Goal: Check status: Check status

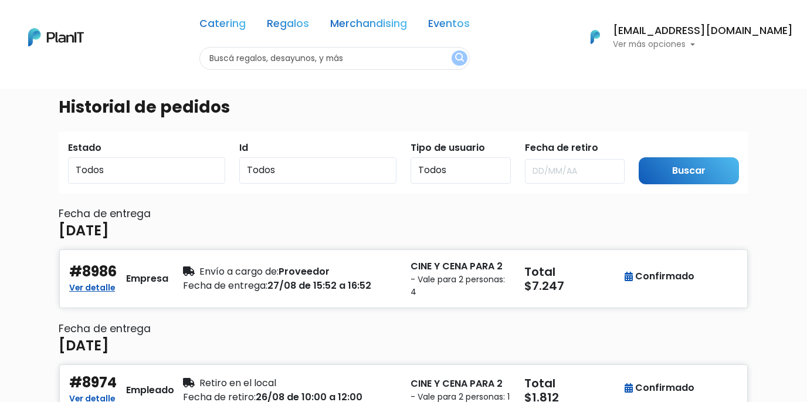
click at [669, 45] on p "Ver más opciones" at bounding box center [703, 44] width 180 height 8
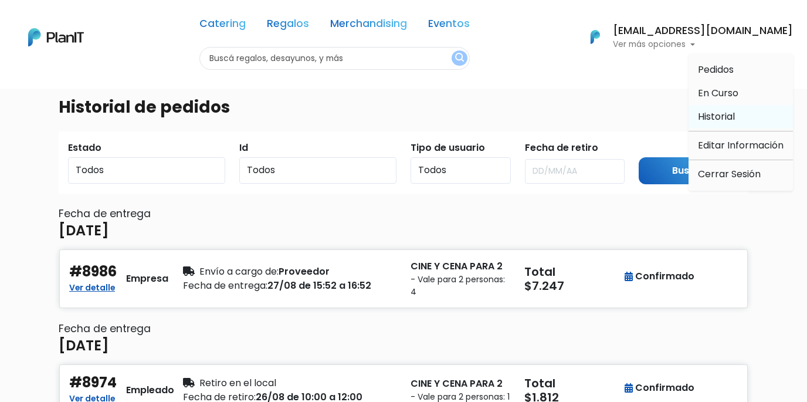
click at [726, 116] on span "Historial" at bounding box center [716, 116] width 37 height 13
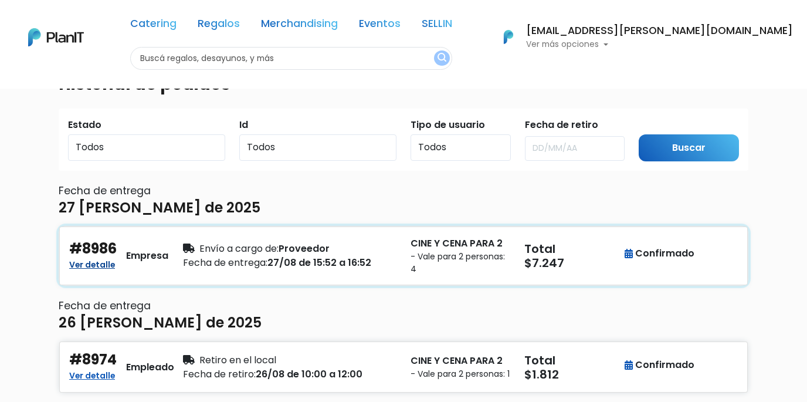
click at [98, 263] on link "Ver detalle" at bounding box center [92, 263] width 46 height 14
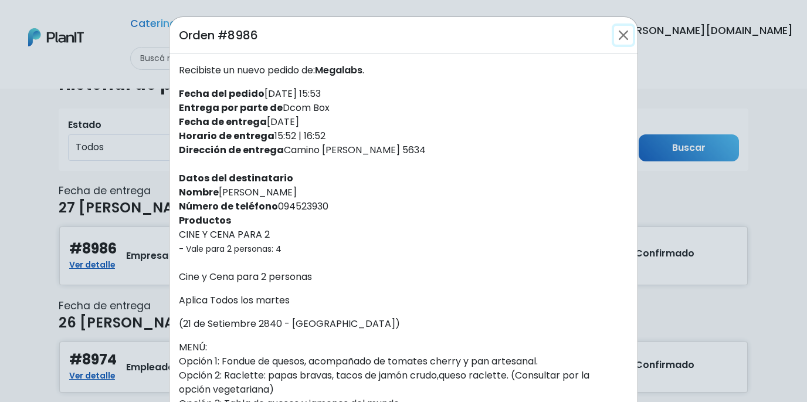
click at [625, 32] on button "Close" at bounding box center [623, 35] width 19 height 19
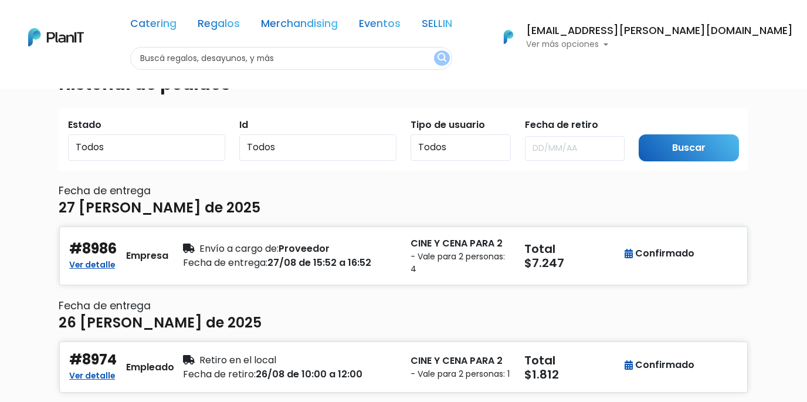
click at [689, 45] on p "Ver más opciones" at bounding box center [659, 44] width 267 height 8
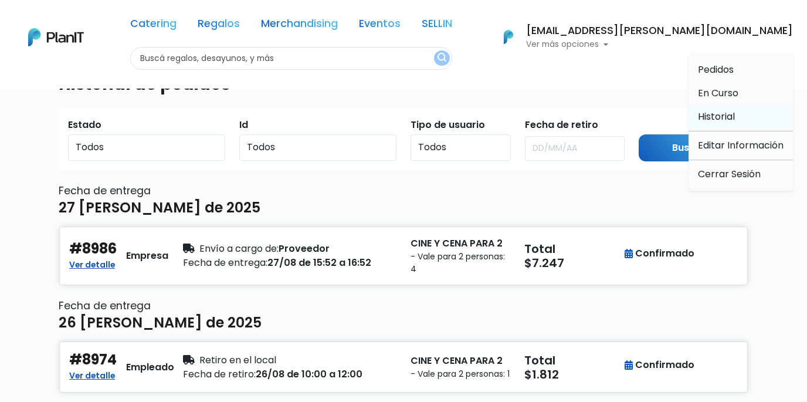
click at [715, 112] on span "Historial" at bounding box center [716, 116] width 37 height 13
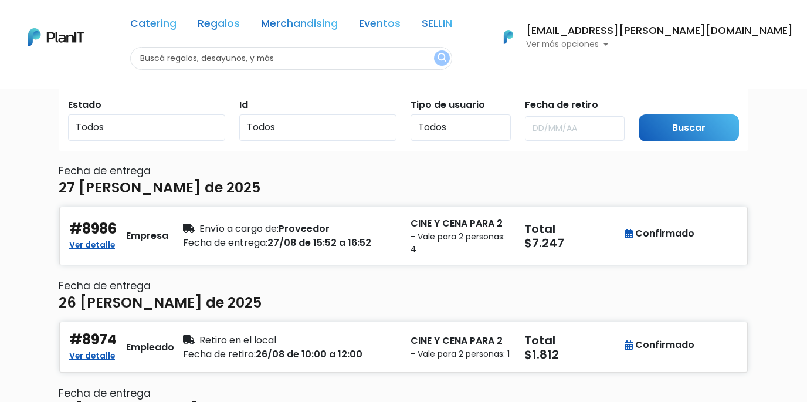
scroll to position [56, 0]
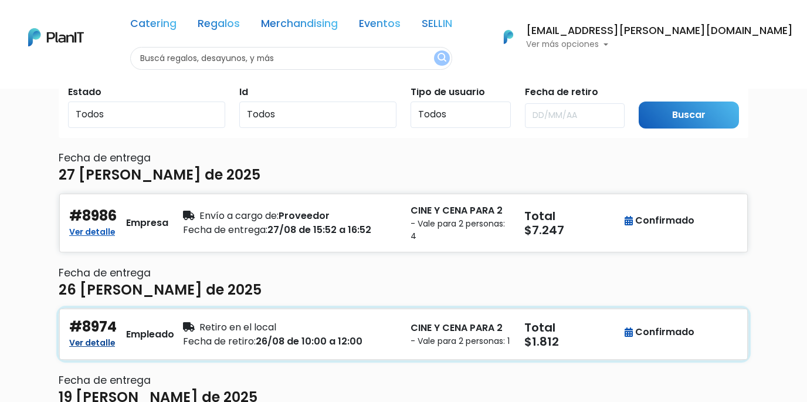
click at [93, 344] on link "Ver detalle" at bounding box center [92, 341] width 46 height 14
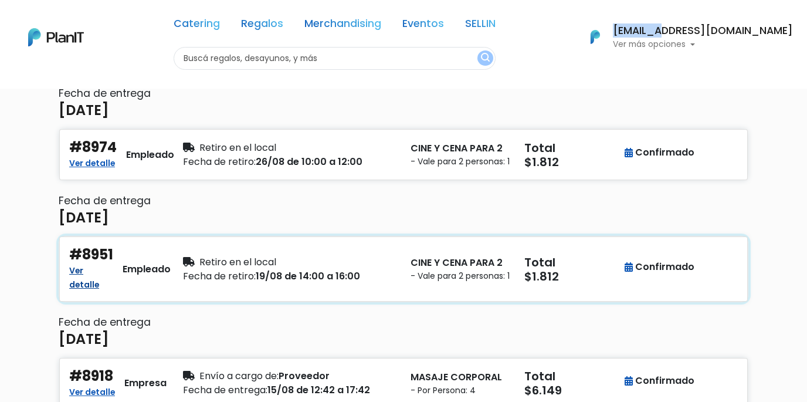
click at [93, 283] on link "Ver detalle" at bounding box center [84, 276] width 30 height 28
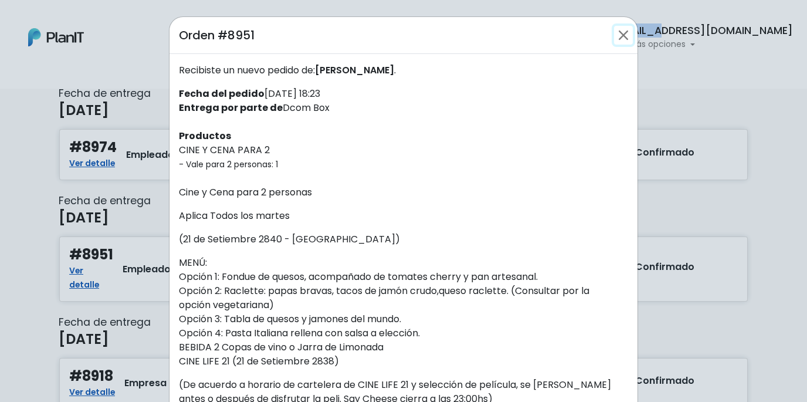
click at [624, 35] on button "Close" at bounding box center [623, 35] width 19 height 19
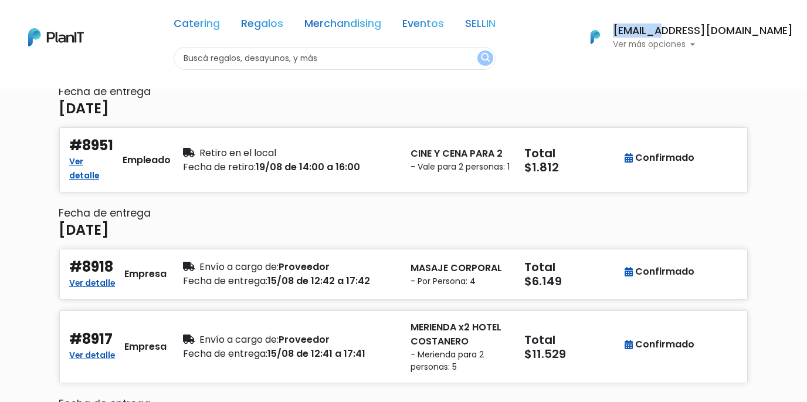
scroll to position [384, 0]
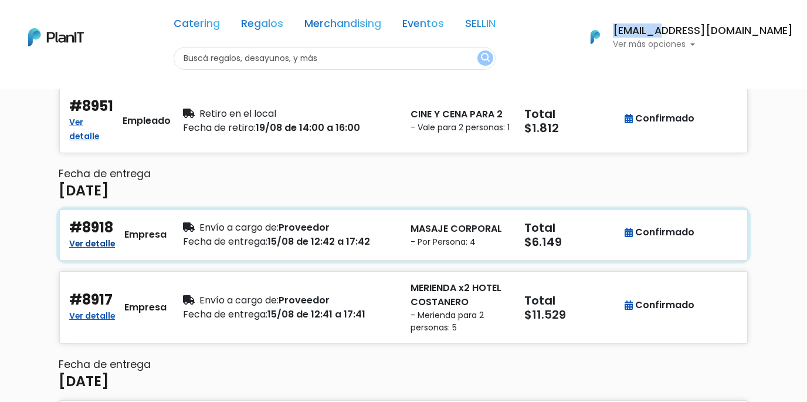
click at [94, 243] on link "Ver detalle" at bounding box center [92, 242] width 46 height 14
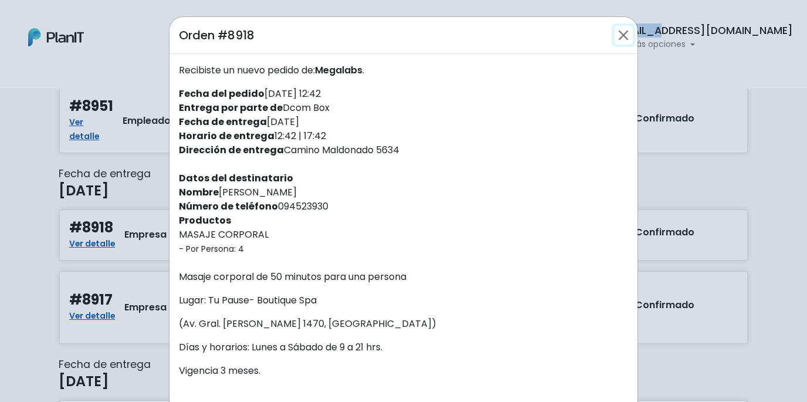
click at [621, 37] on button "Close" at bounding box center [623, 35] width 19 height 19
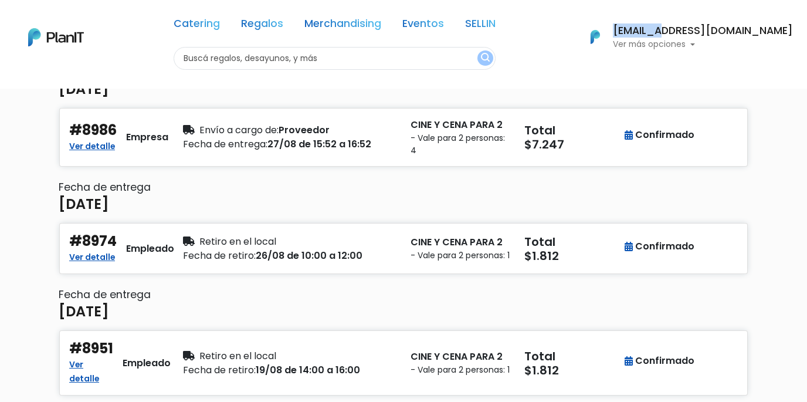
scroll to position [0, 0]
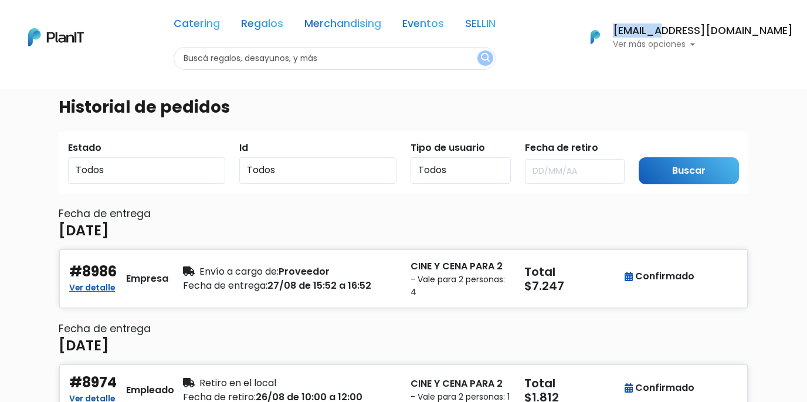
click at [688, 45] on p "Ver más opciones" at bounding box center [703, 44] width 180 height 8
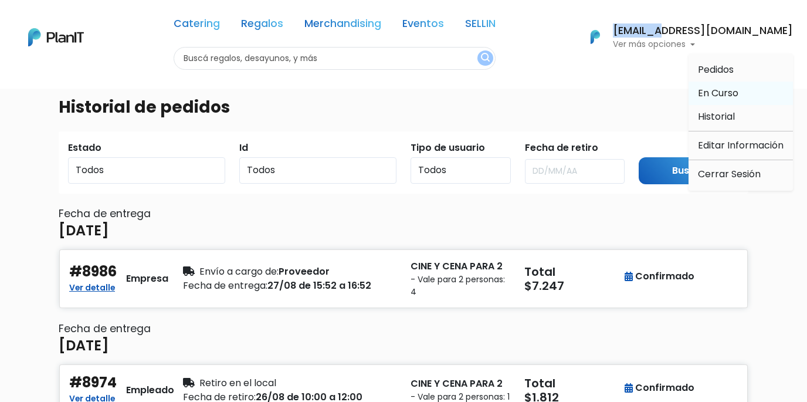
click at [717, 95] on span "En Curso" at bounding box center [718, 92] width 40 height 13
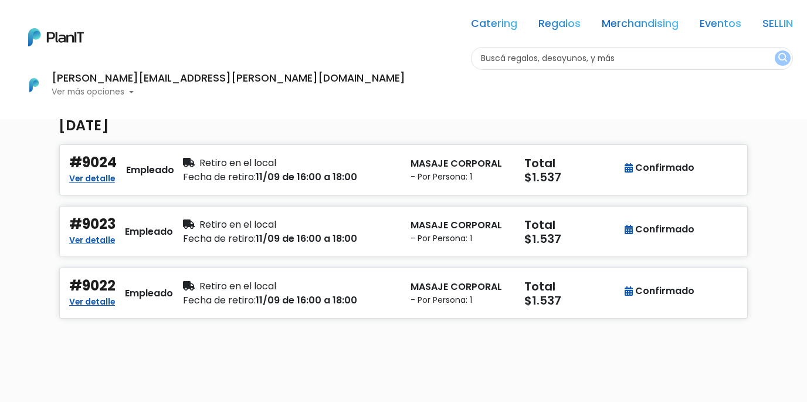
scroll to position [102, 0]
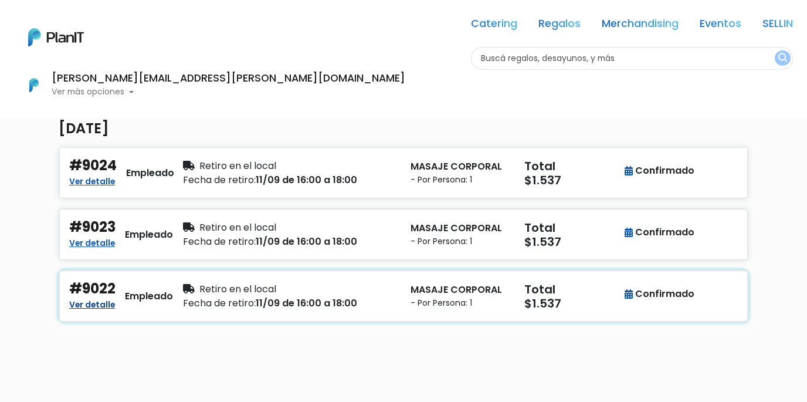
click at [94, 304] on link "Ver detalle" at bounding box center [92, 303] width 46 height 14
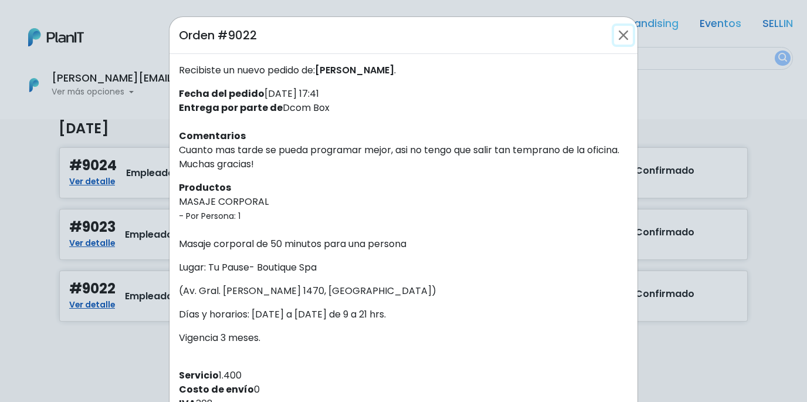
click at [620, 38] on button "Close" at bounding box center [623, 35] width 19 height 19
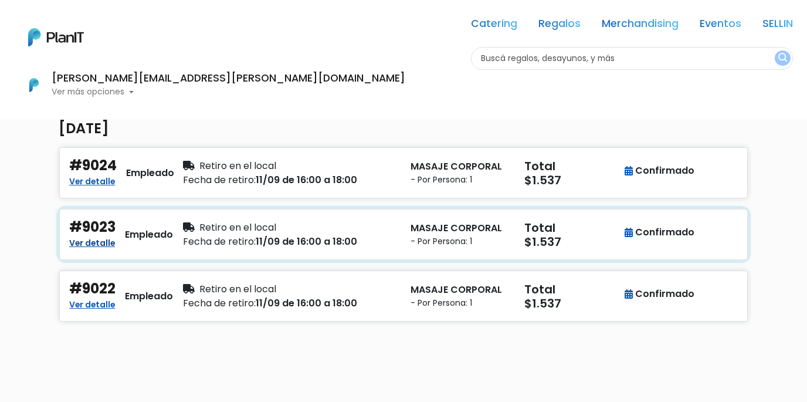
click at [99, 241] on link "Ver detalle" at bounding box center [92, 242] width 46 height 14
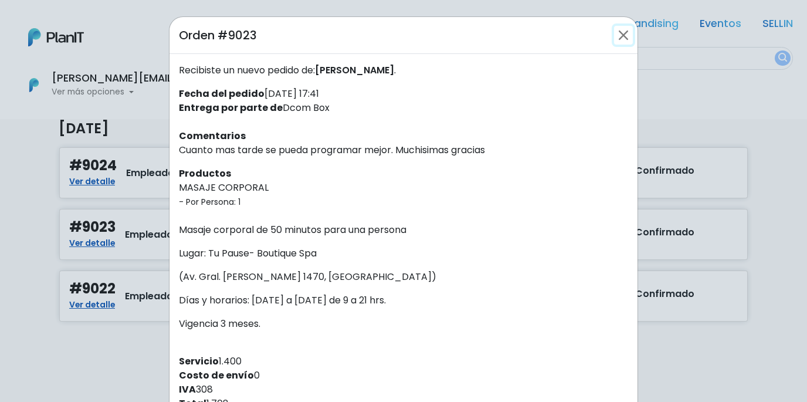
click at [623, 34] on button "Close" at bounding box center [623, 35] width 19 height 19
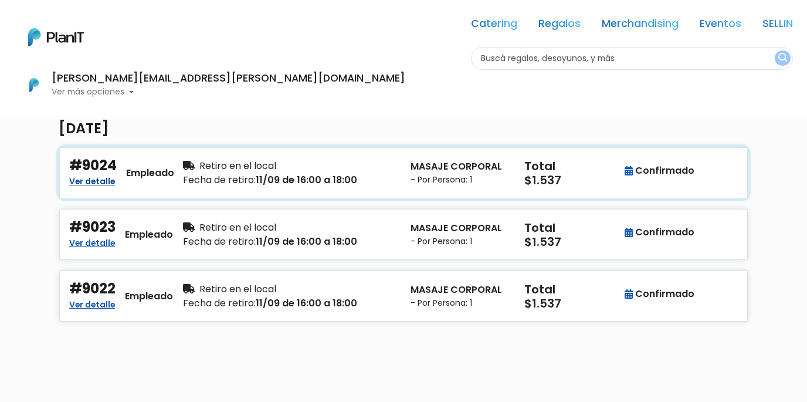
click at [106, 181] on link "Ver detalle" at bounding box center [92, 180] width 46 height 14
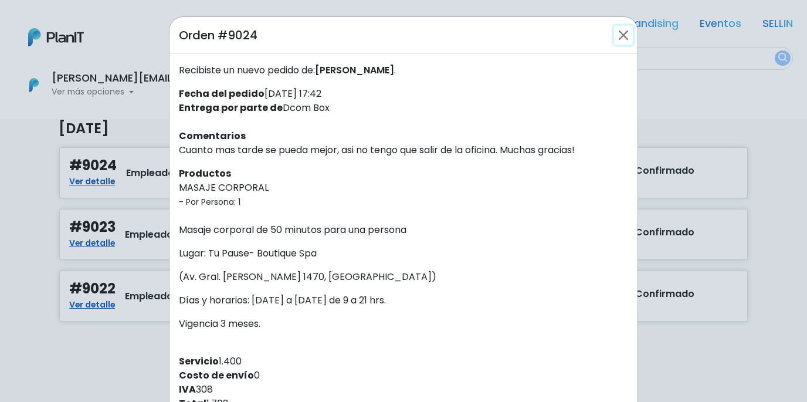
click at [625, 36] on button "Close" at bounding box center [623, 35] width 19 height 19
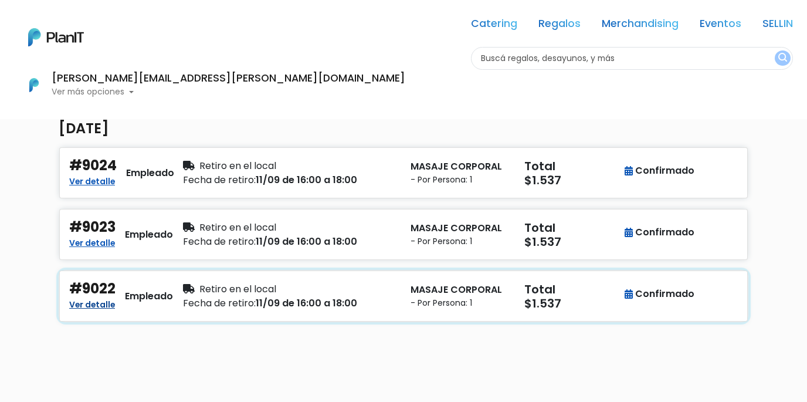
click at [93, 306] on link "Ver detalle" at bounding box center [92, 303] width 46 height 14
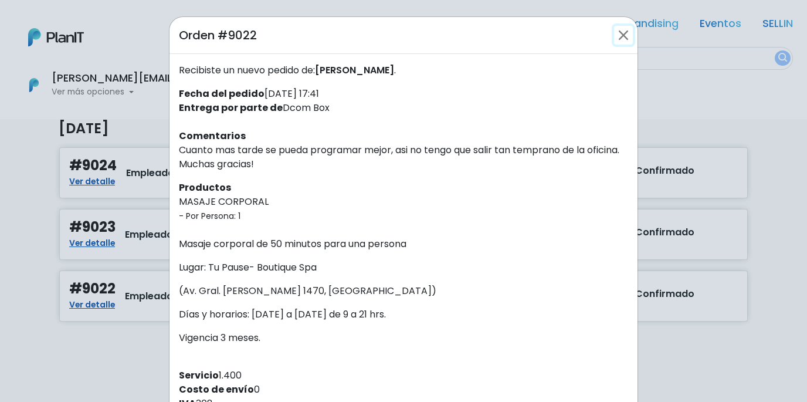
click at [623, 36] on button "Close" at bounding box center [623, 35] width 19 height 19
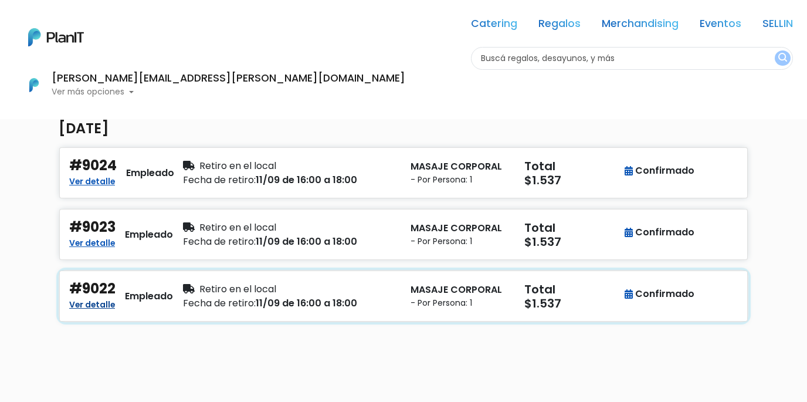
click at [92, 305] on link "Ver detalle" at bounding box center [92, 303] width 46 height 14
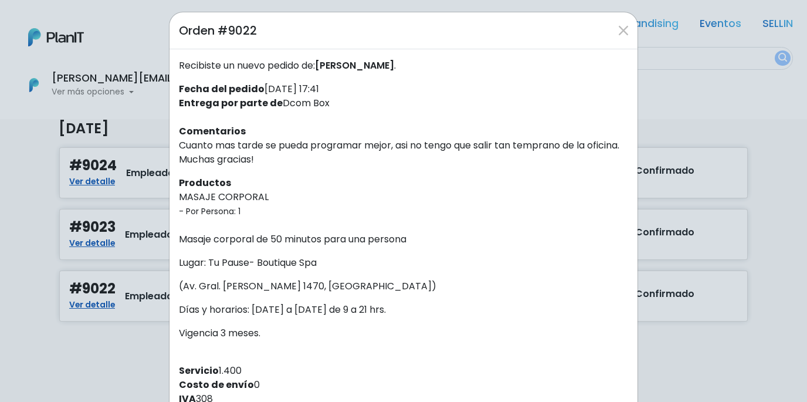
scroll to position [0, 0]
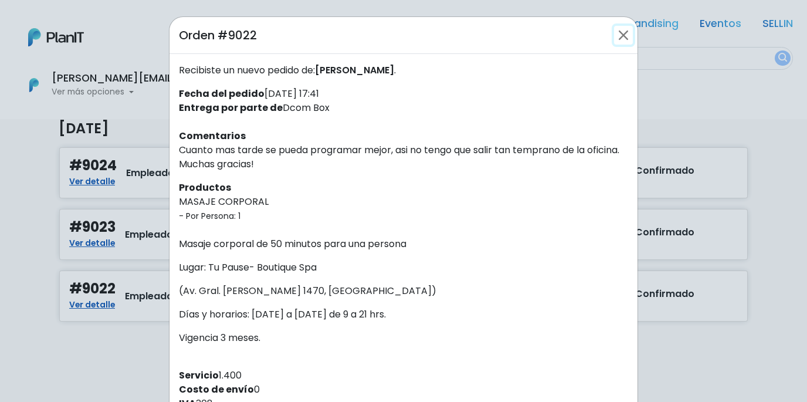
click at [620, 40] on button "Close" at bounding box center [623, 35] width 19 height 19
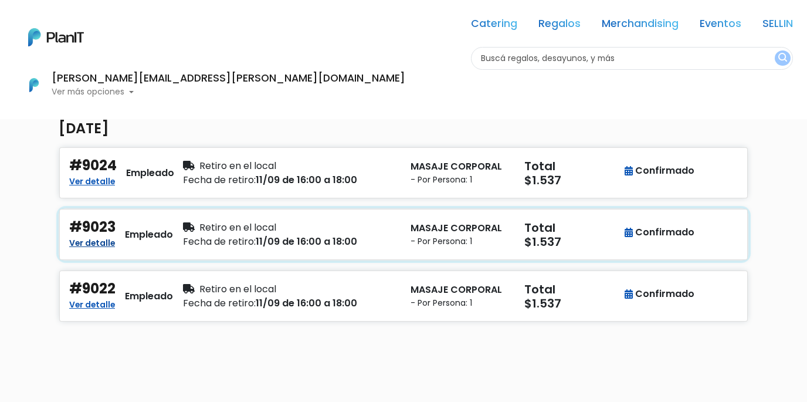
click at [109, 243] on link "Ver detalle" at bounding box center [92, 242] width 46 height 14
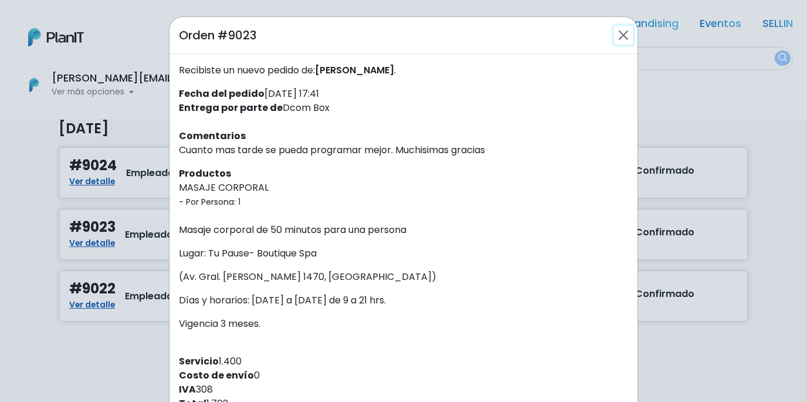
click at [630, 38] on button "Close" at bounding box center [623, 35] width 19 height 19
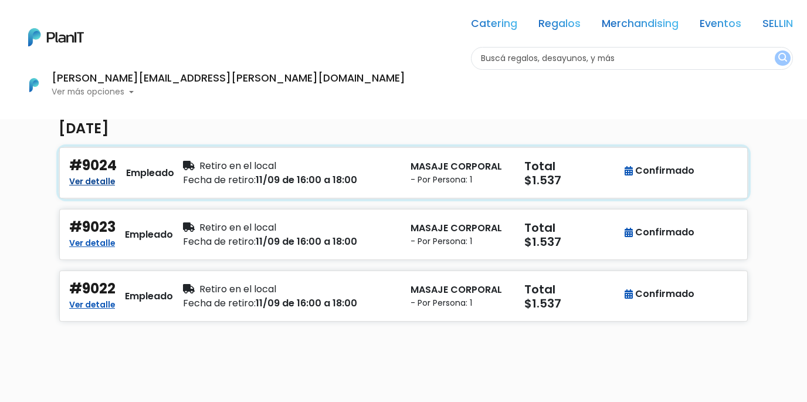
click at [104, 180] on link "Ver detalle" at bounding box center [92, 180] width 46 height 14
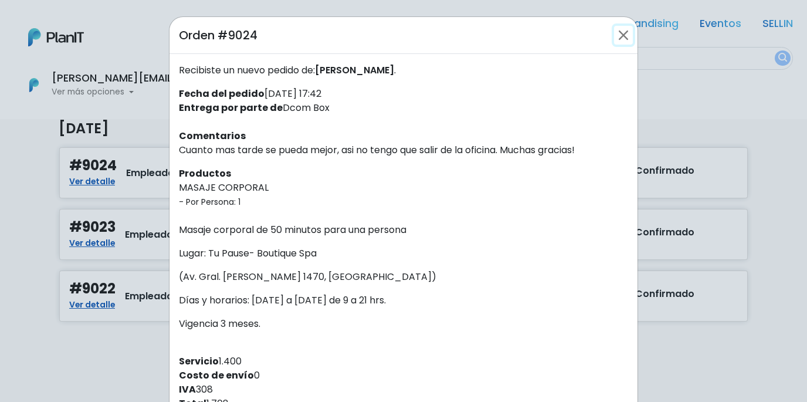
click at [622, 35] on button "Close" at bounding box center [623, 35] width 19 height 19
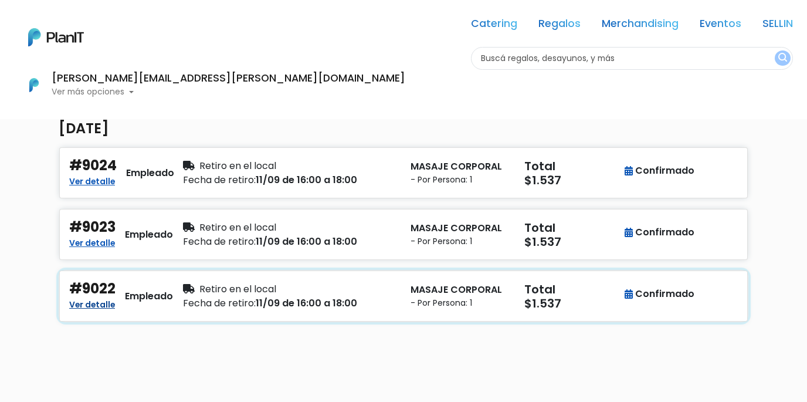
click at [106, 303] on link "Ver detalle" at bounding box center [92, 303] width 46 height 14
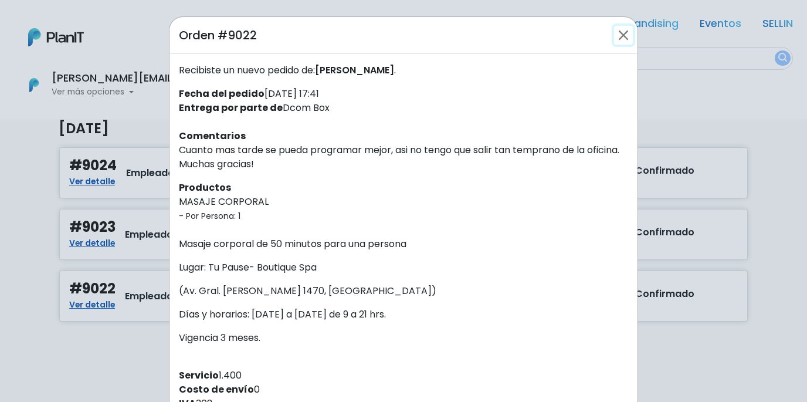
click at [623, 33] on button "Close" at bounding box center [623, 35] width 19 height 19
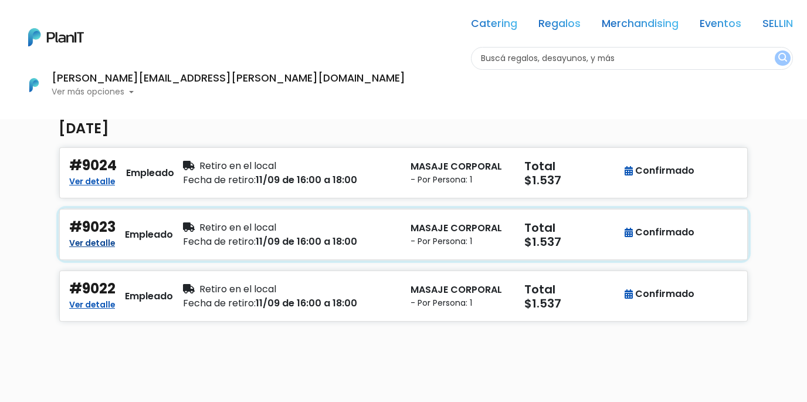
click at [100, 239] on link "Ver detalle" at bounding box center [92, 242] width 46 height 14
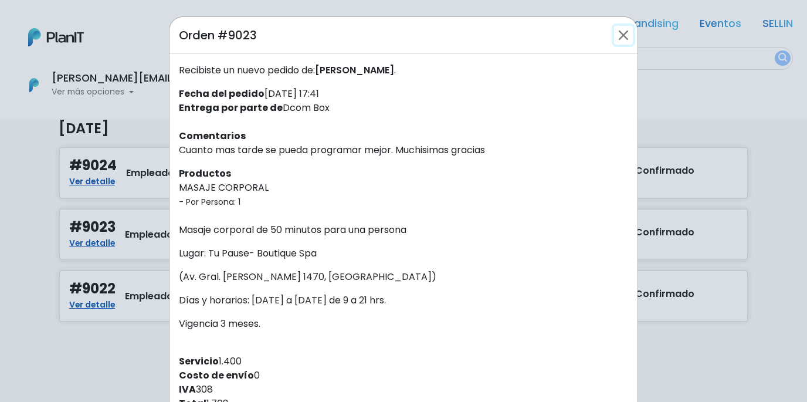
click at [623, 31] on button "Close" at bounding box center [623, 35] width 19 height 19
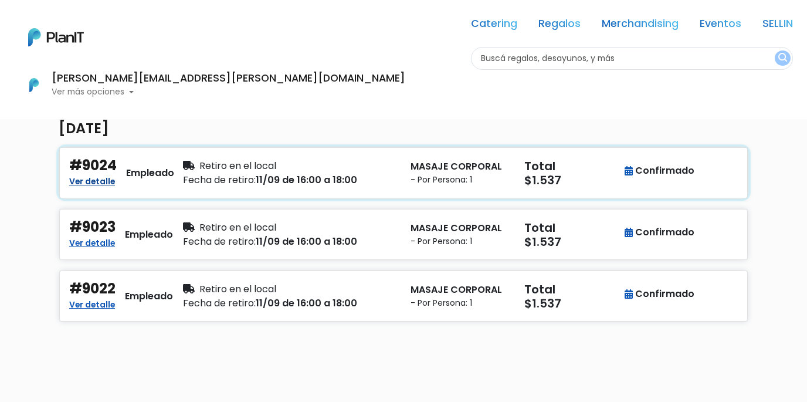
click at [102, 181] on link "Ver detalle" at bounding box center [92, 180] width 46 height 14
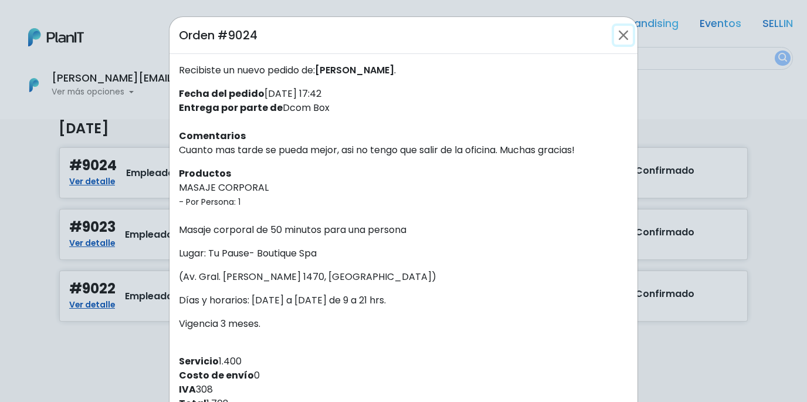
click at [625, 35] on button "Close" at bounding box center [623, 35] width 19 height 19
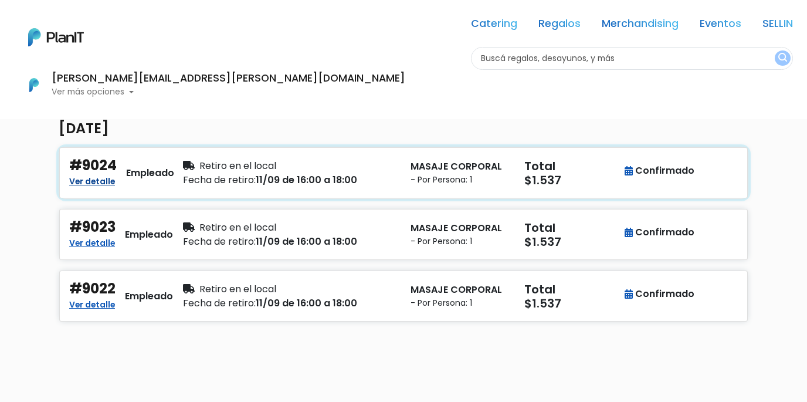
click at [102, 183] on link "Ver detalle" at bounding box center [92, 180] width 46 height 14
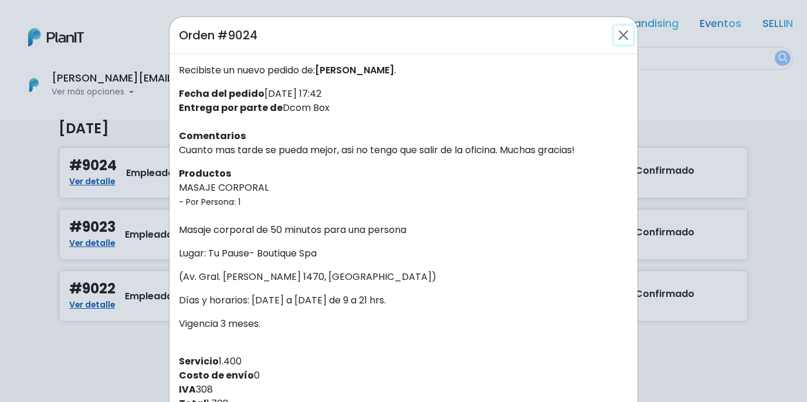
click at [621, 40] on button "Close" at bounding box center [623, 35] width 19 height 19
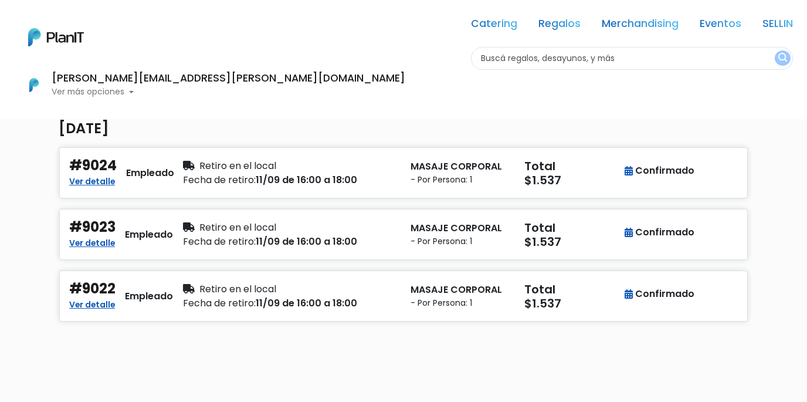
click at [660, 73] on nav "Catering Regalos Merchandising Eventos SELLIN Catering Regalos Merchandising Ev…" at bounding box center [403, 59] width 807 height 119
click at [405, 88] on p "Ver más opciones" at bounding box center [229, 92] width 354 height 8
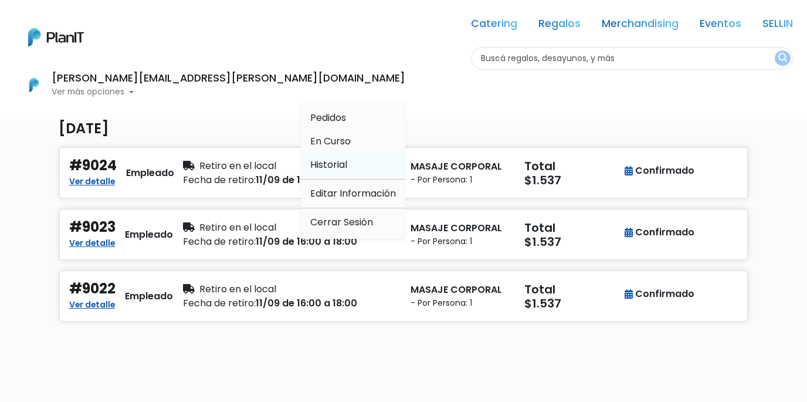
click at [347, 158] on span "Historial" at bounding box center [328, 164] width 37 height 13
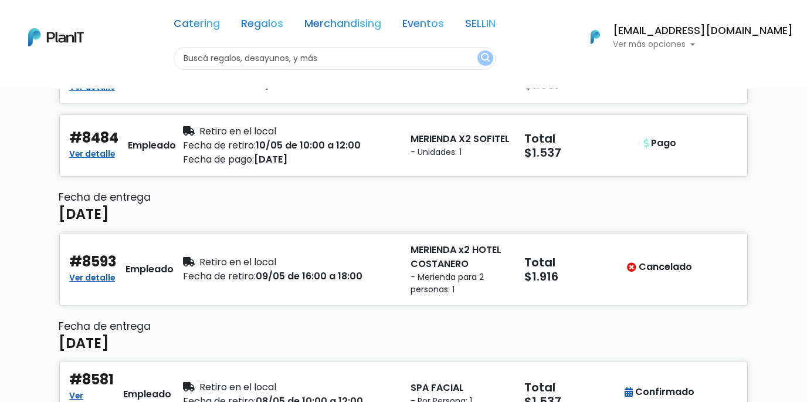
scroll to position [2572, 0]
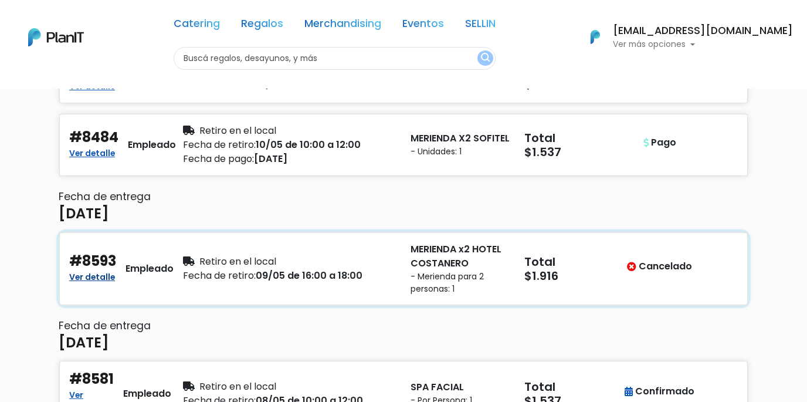
click at [103, 283] on link "Ver detalle" at bounding box center [92, 276] width 46 height 14
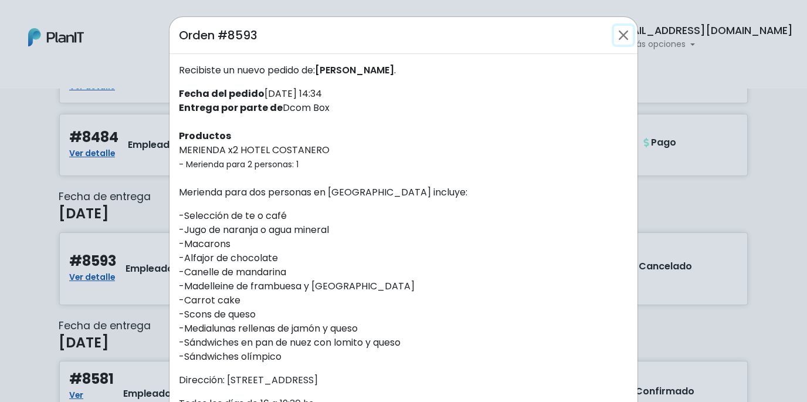
click at [623, 31] on button "Close" at bounding box center [623, 35] width 19 height 19
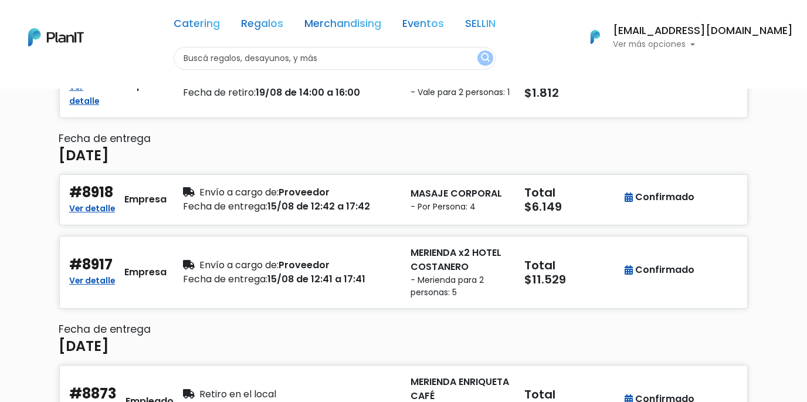
scroll to position [0, 0]
